Goal: Find contact information: Find contact information

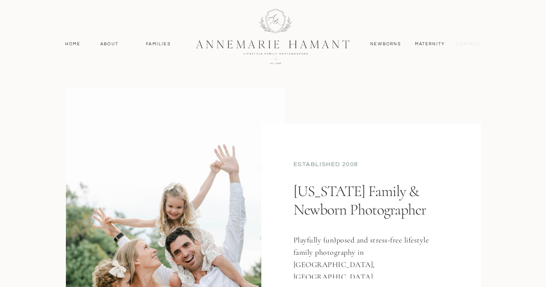
click at [464, 42] on nav "contact" at bounding box center [468, 44] width 33 height 7
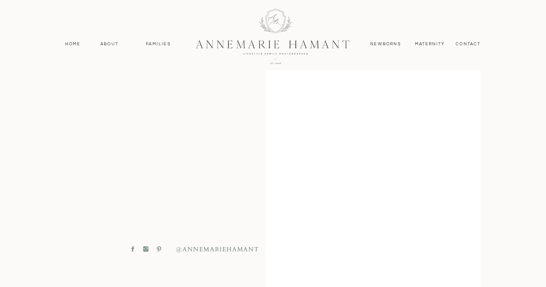
scroll to position [277, 0]
